Goal: Check status: Check status

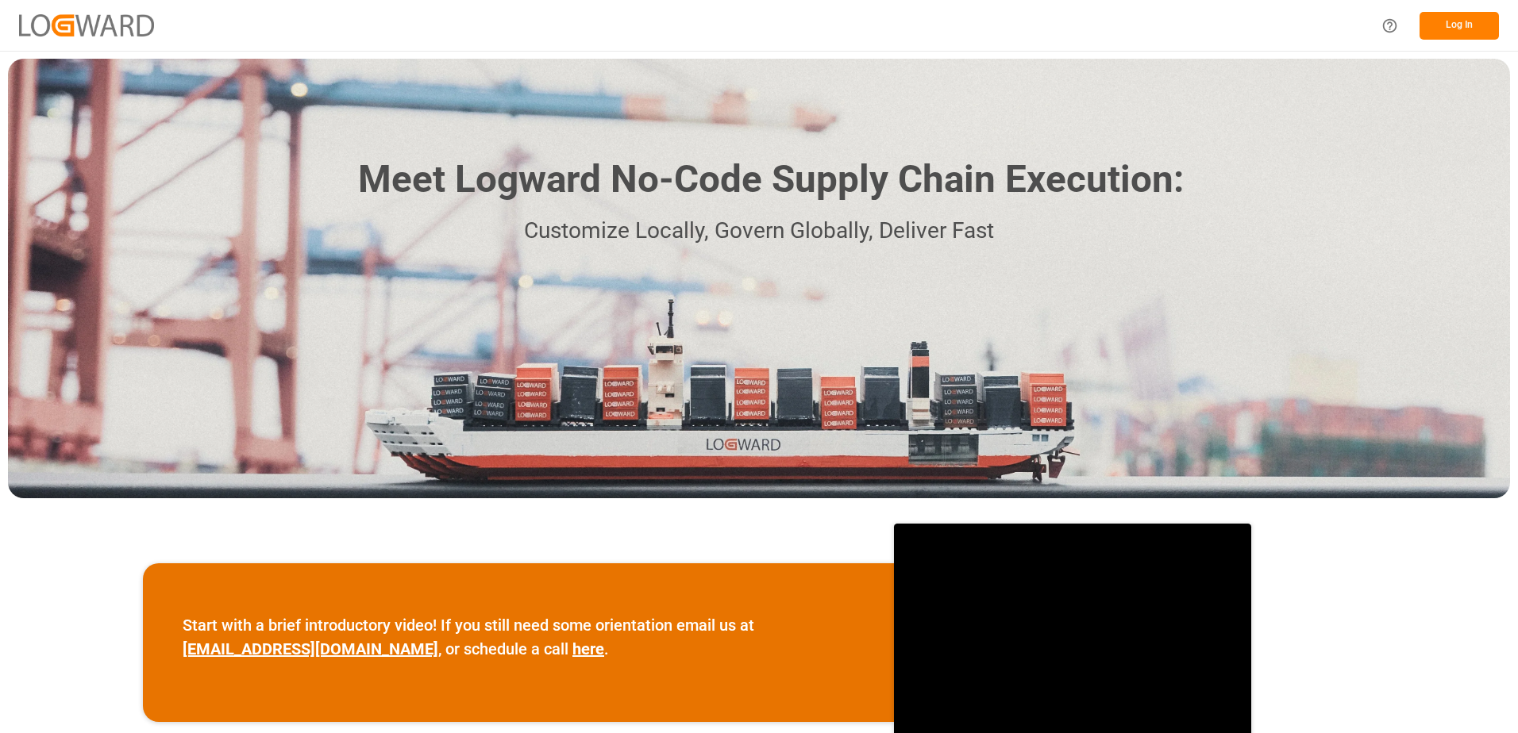
click at [1475, 21] on button "Log In" at bounding box center [1458, 26] width 79 height 28
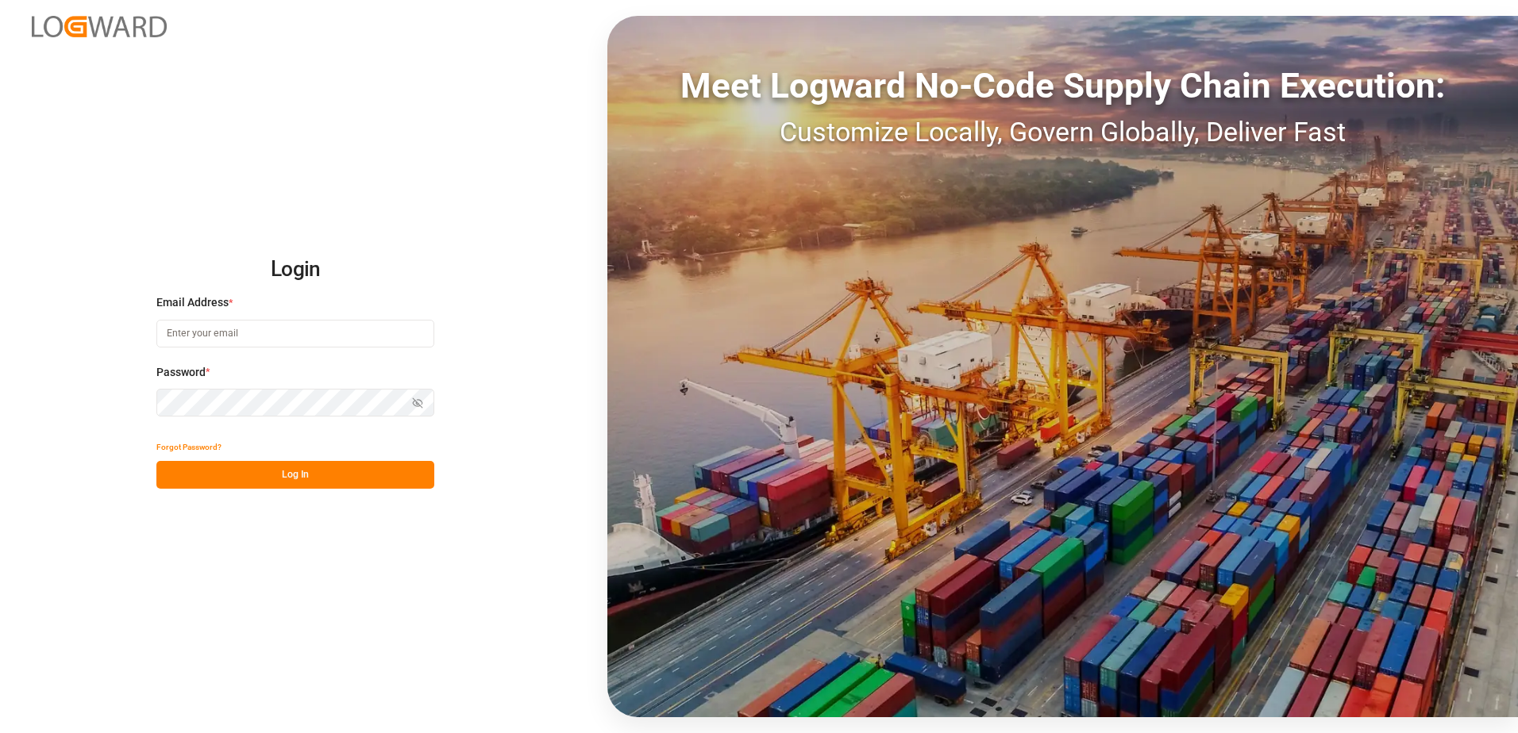
type input "[EMAIL_ADDRESS][DOMAIN_NAME]"
click at [281, 470] on button "Log In" at bounding box center [295, 475] width 278 height 28
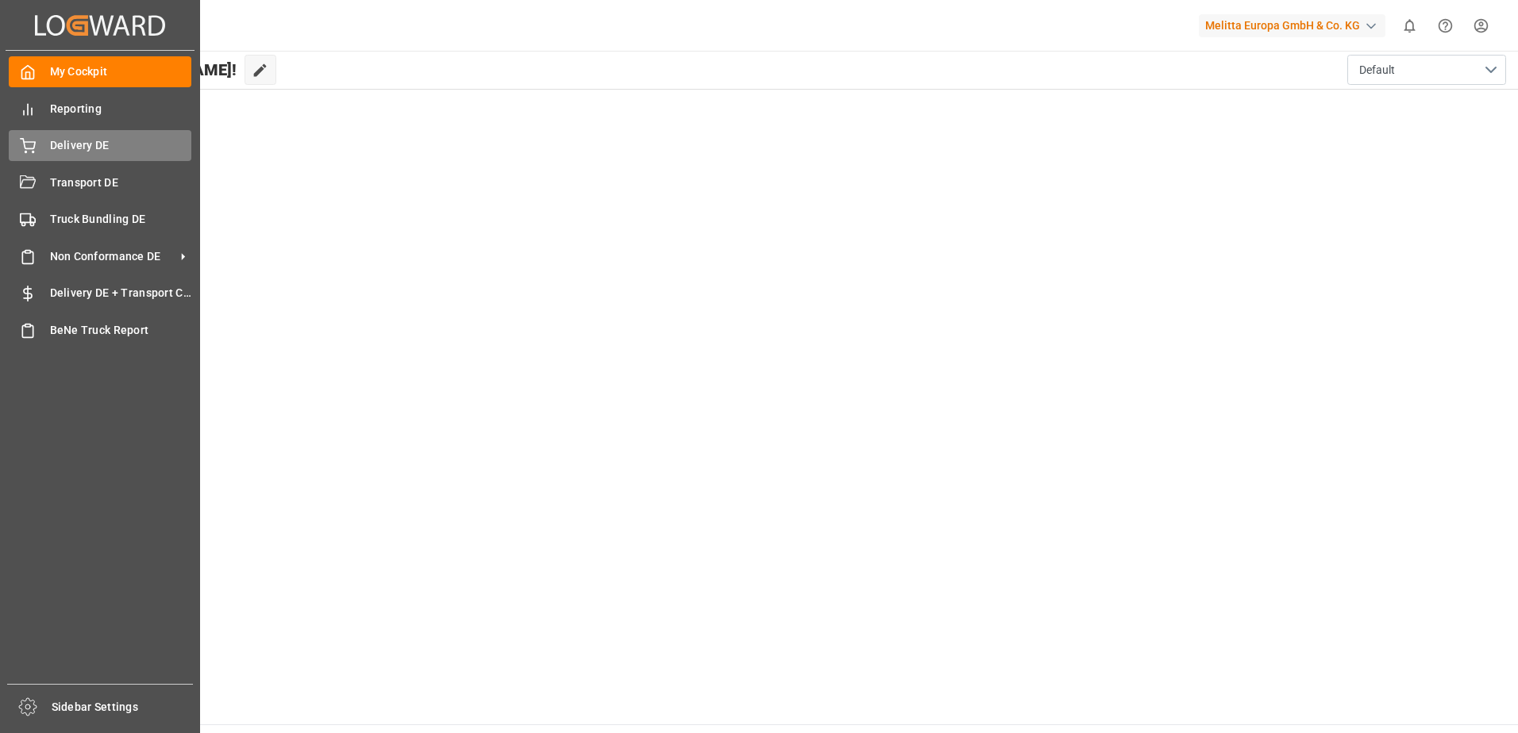
click at [38, 151] on div "Delivery DE Delivery DE" at bounding box center [100, 145] width 183 height 31
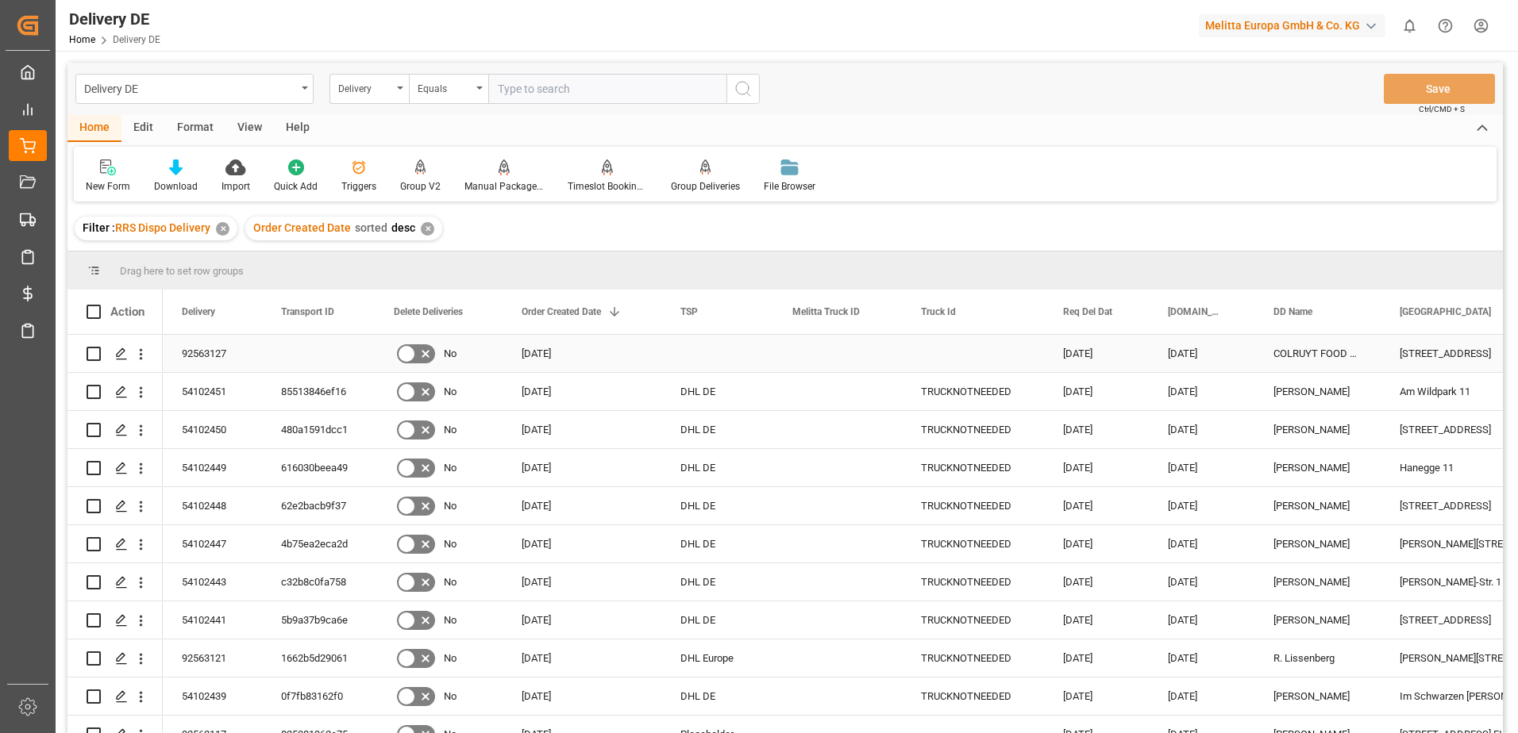
click at [93, 355] on input "Press Space to toggle row selection (unchecked)" at bounding box center [94, 354] width 14 height 14
checkbox input "true"
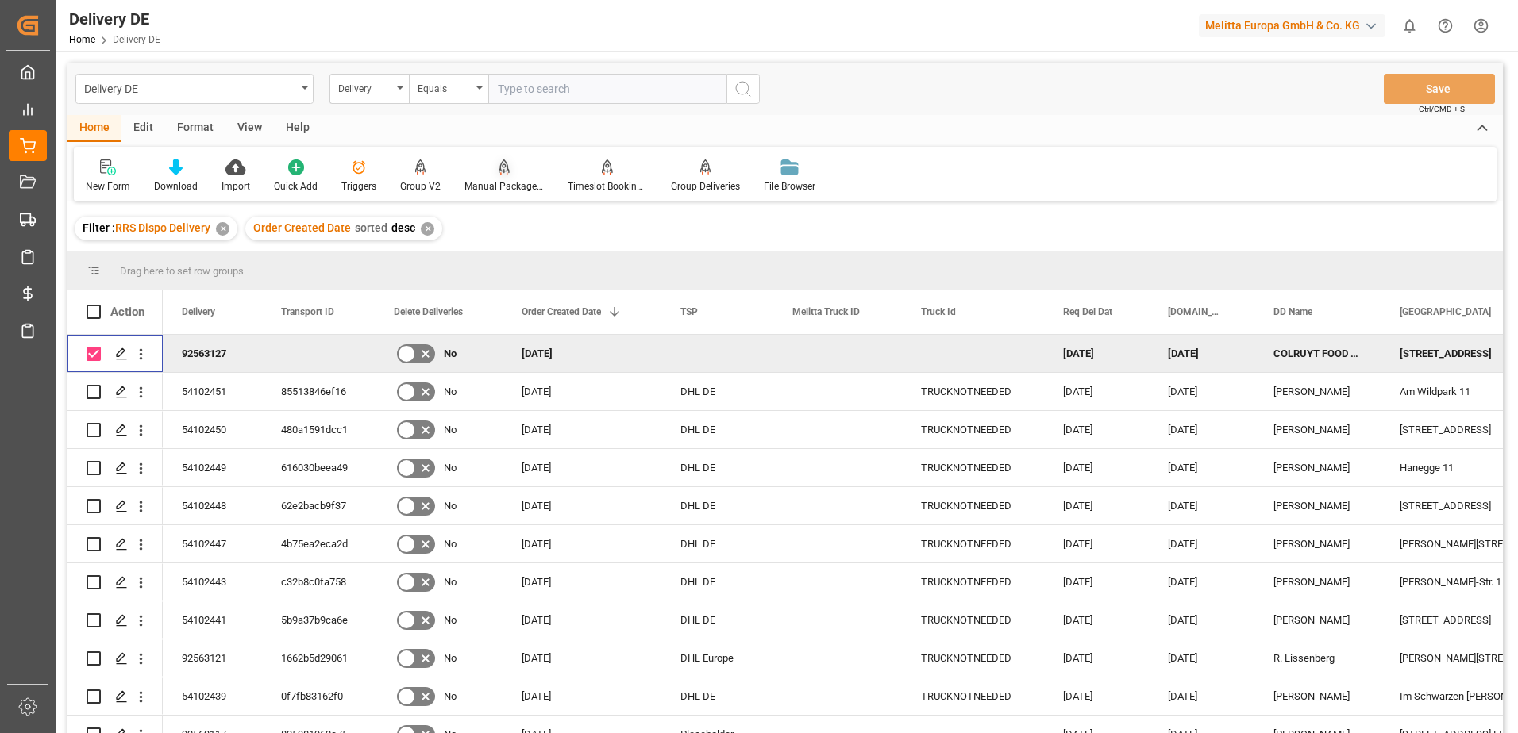
click at [508, 174] on div at bounding box center [503, 167] width 79 height 17
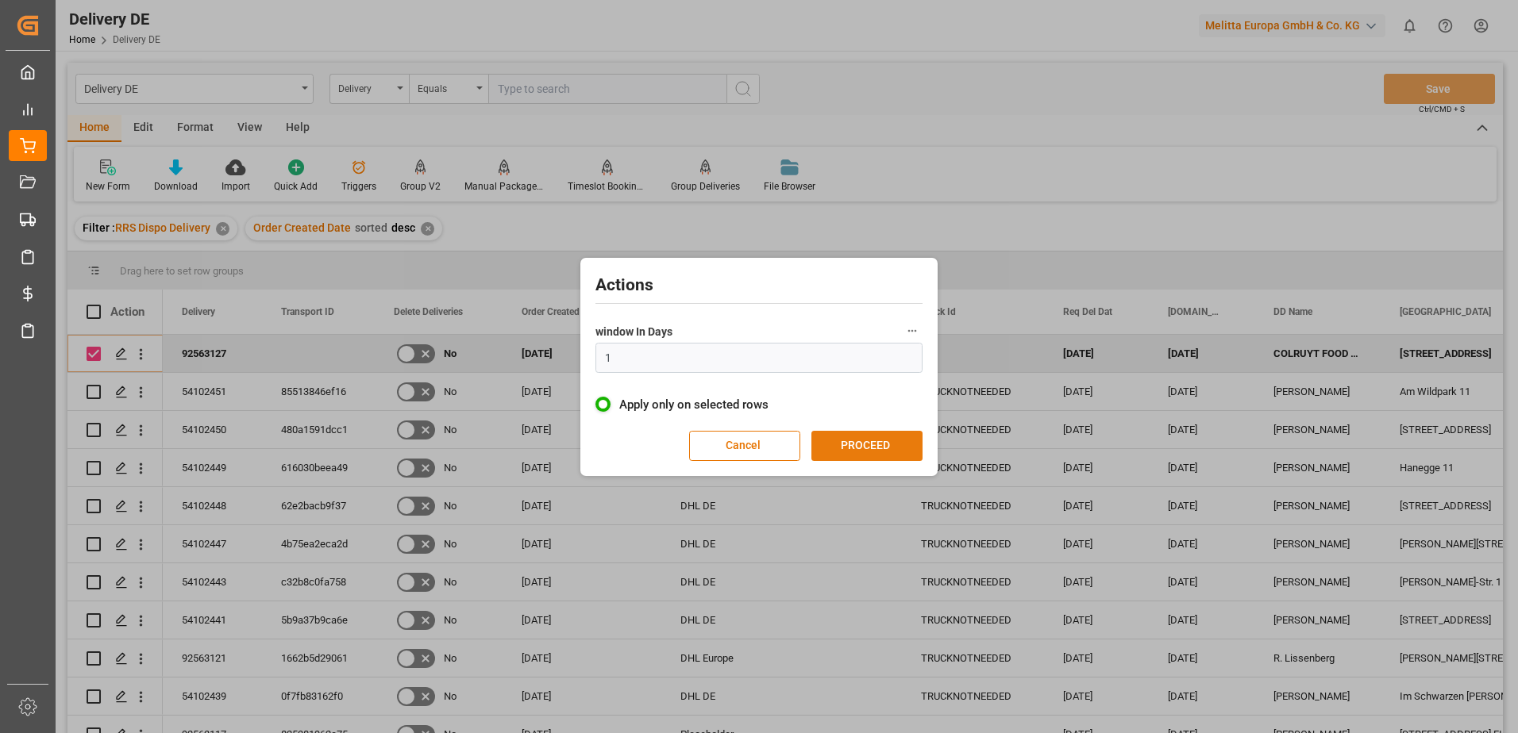
click at [871, 452] on button "PROCEED" at bounding box center [866, 446] width 111 height 30
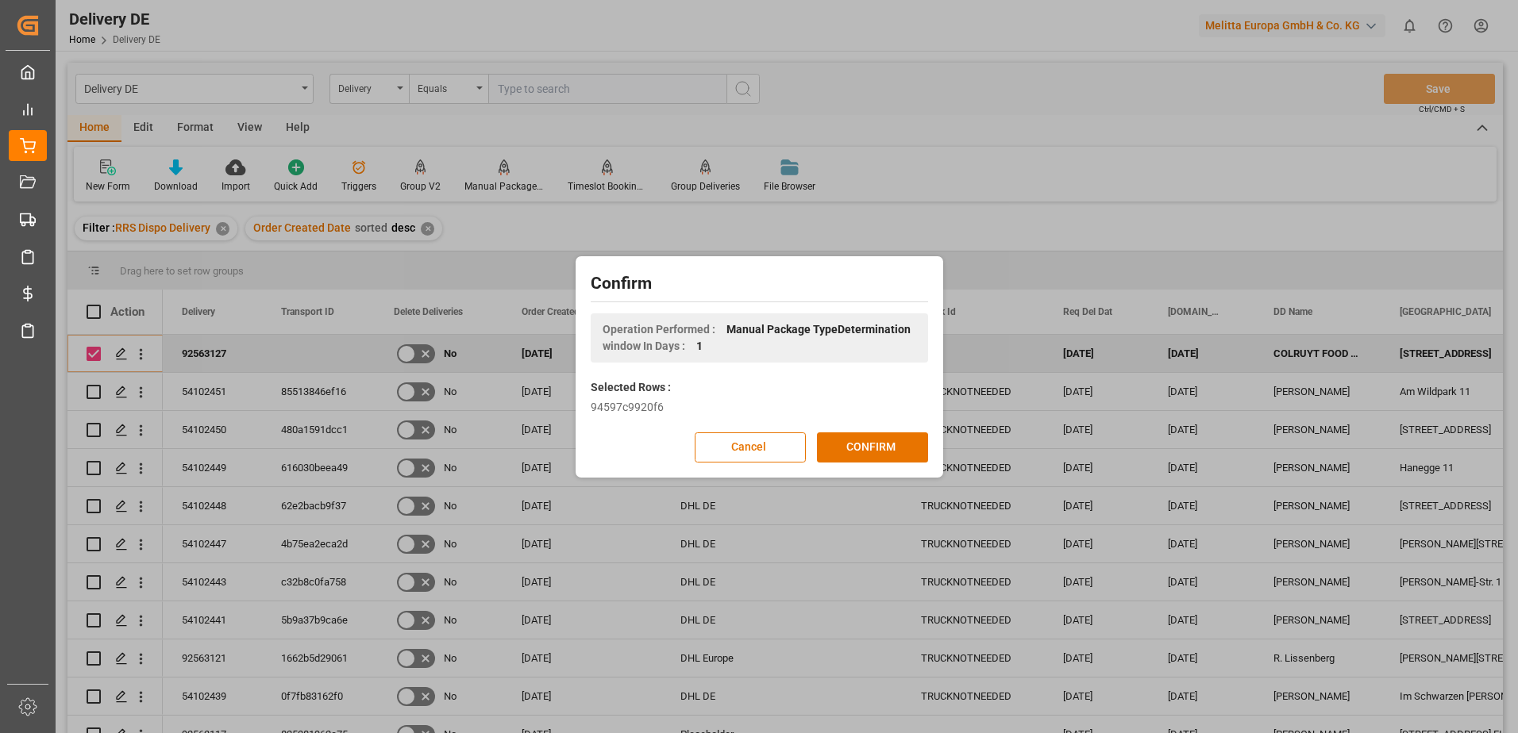
click at [871, 452] on button "CONFIRM" at bounding box center [872, 448] width 111 height 30
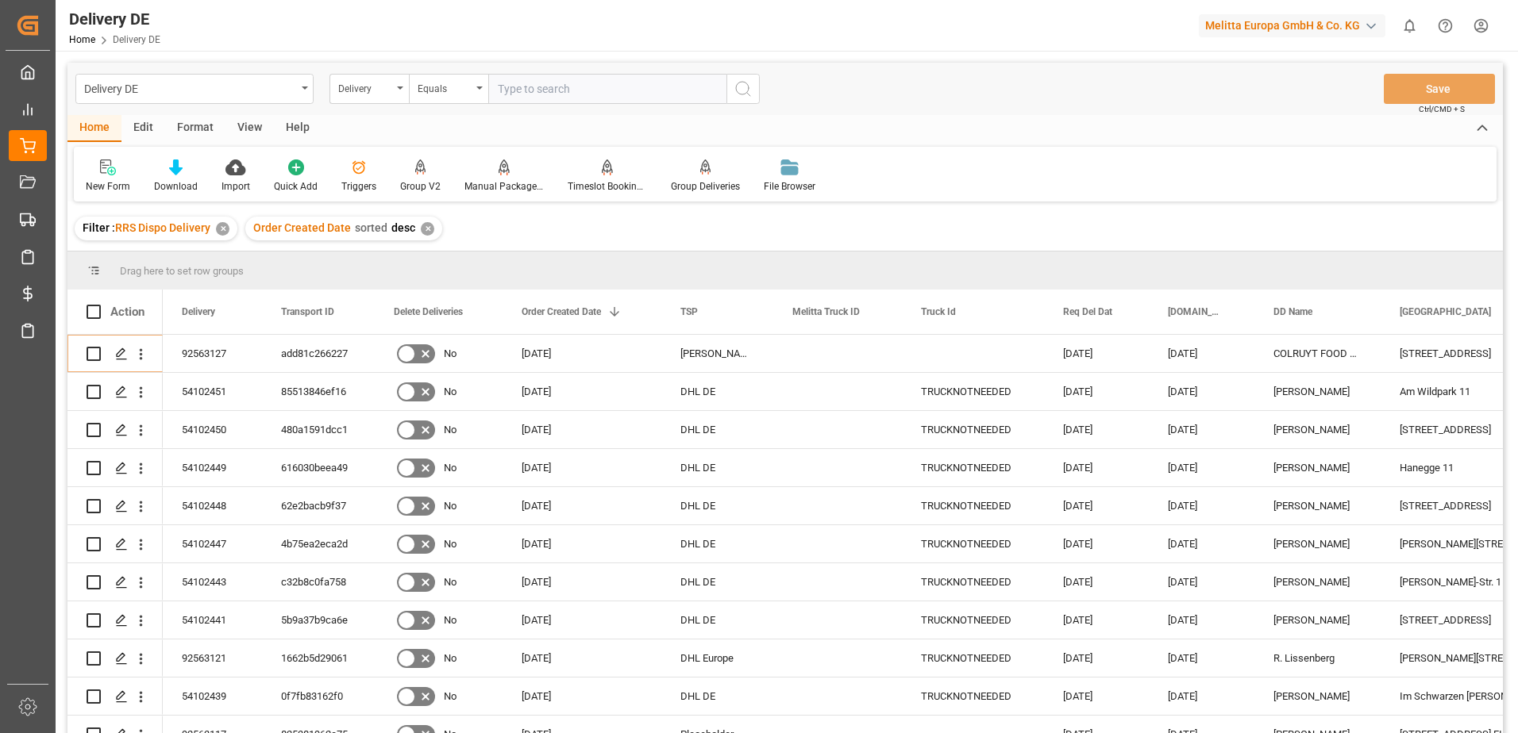
click at [1483, 25] on html "Created by potrace 1.15, written by [PERSON_NAME] [DATE]-[DATE] Created by potr…" at bounding box center [759, 366] width 1518 height 733
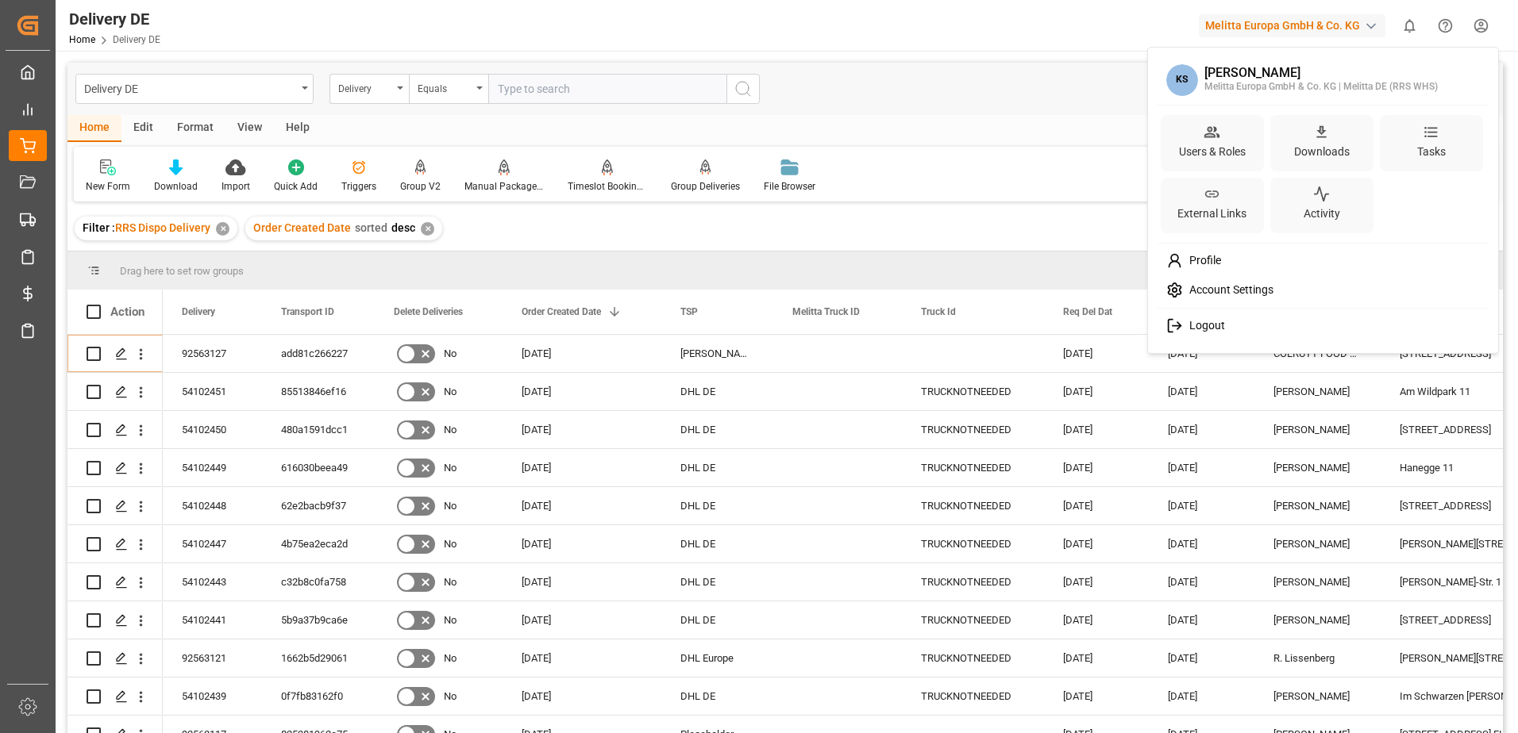
click at [1201, 329] on span "Logout" at bounding box center [1204, 326] width 42 height 14
